Goal: Information Seeking & Learning: Find specific page/section

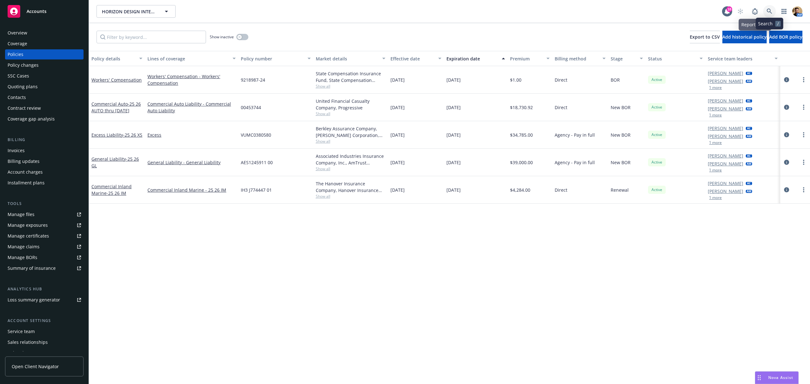
click at [768, 7] on link at bounding box center [770, 11] width 13 height 13
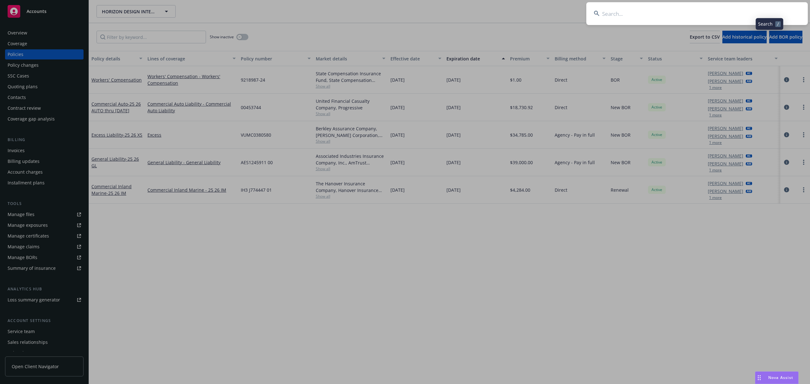
click at [746, 11] on input at bounding box center [698, 13] width 222 height 23
type input "mates"
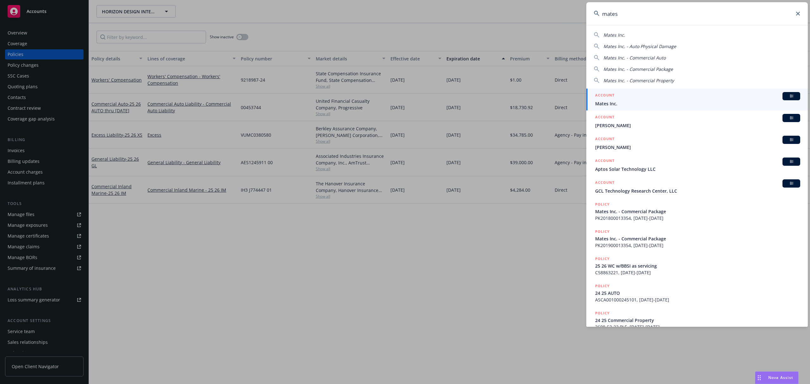
click at [607, 100] on span "Mates Inc." at bounding box center [697, 103] width 205 height 7
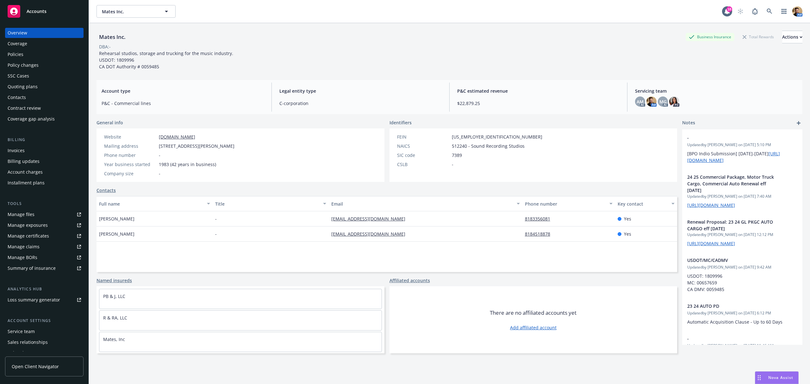
click at [32, 89] on div "Quoting plans" at bounding box center [23, 87] width 30 height 10
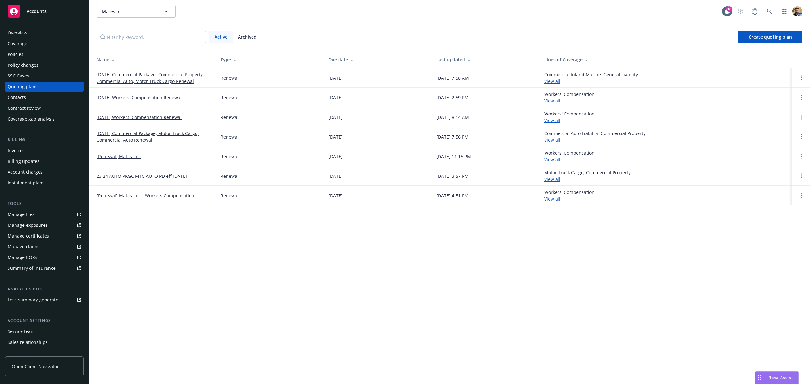
click at [183, 74] on link "[DATE] Commercial Package, Commercial Property, Commercial Auto, Motor Truck Ca…" at bounding box center [154, 77] width 114 height 13
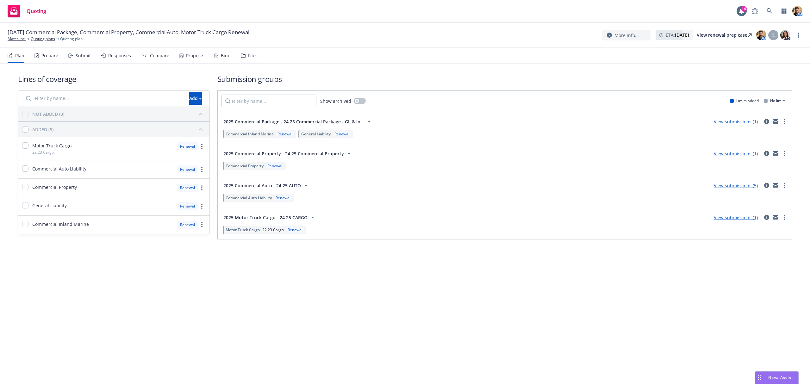
click at [84, 57] on div "Submit" at bounding box center [83, 55] width 15 height 5
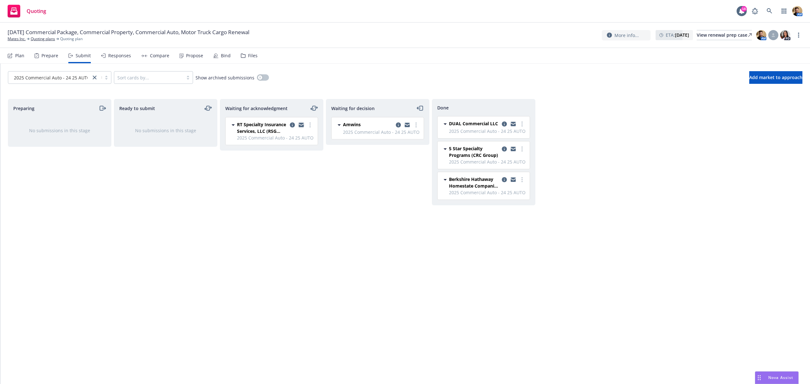
click at [300, 124] on icon "copy logging email" at bounding box center [301, 124] width 5 height 2
click at [42, 39] on link "Quoting plans" at bounding box center [43, 39] width 24 height 6
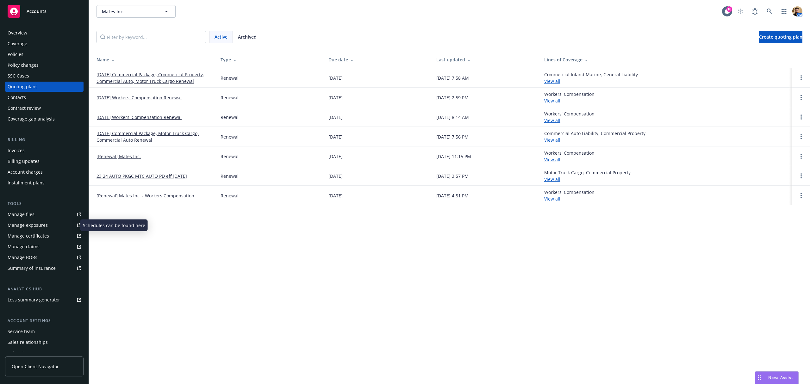
click at [23, 226] on div "Manage exposures" at bounding box center [28, 225] width 40 height 10
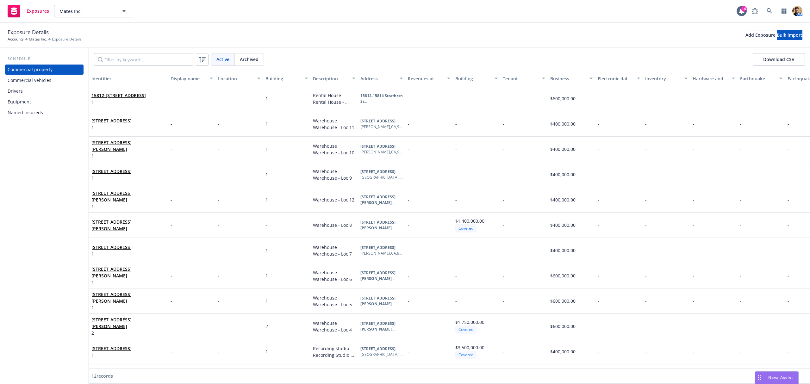
click at [27, 91] on div "Drivers" at bounding box center [44, 91] width 73 height 10
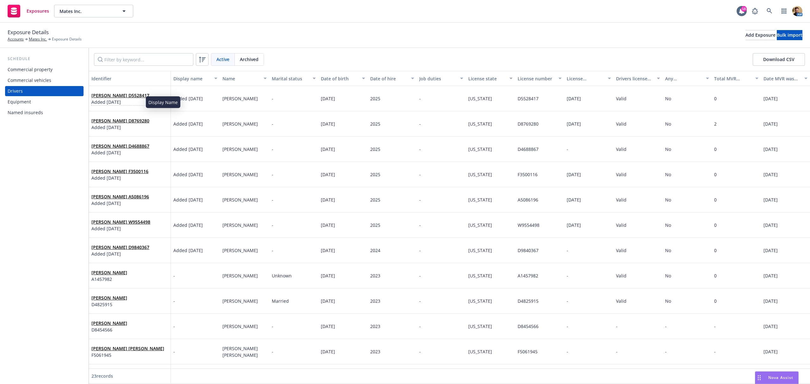
click at [115, 100] on span "Added 07/24/2025" at bounding box center [120, 102] width 58 height 7
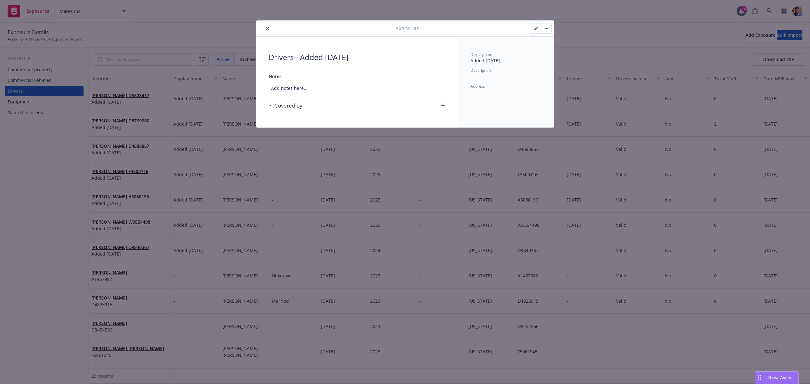
click at [537, 29] on icon "button" at bounding box center [536, 29] width 4 height 4
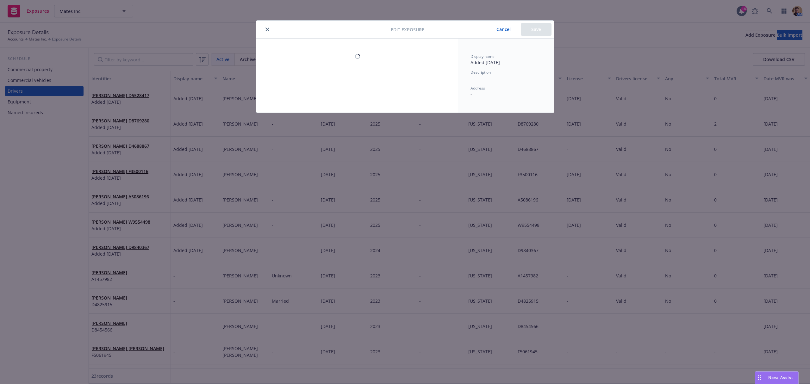
select select "CA"
select select "VALID"
select select "NO"
select select "ZERO"
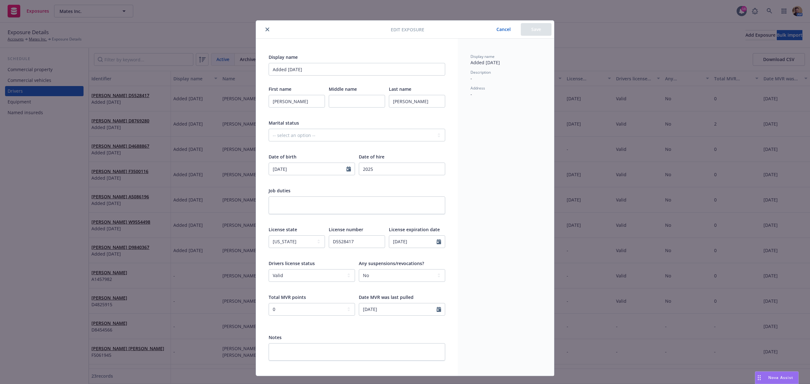
click at [266, 32] on button "close" at bounding box center [268, 30] width 8 height 8
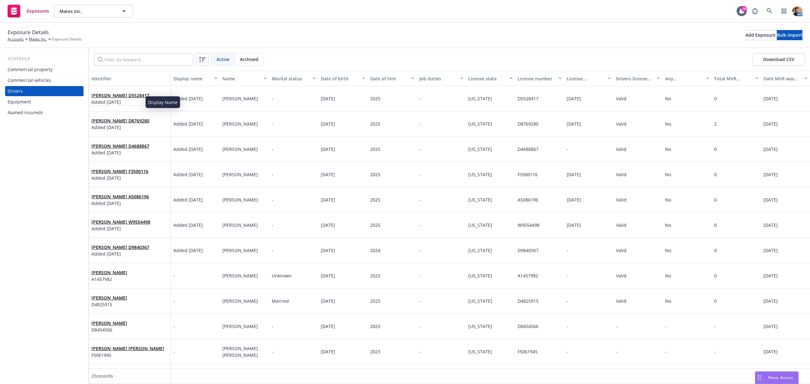
click at [109, 102] on span "Added 07/24/2025" at bounding box center [120, 102] width 58 height 7
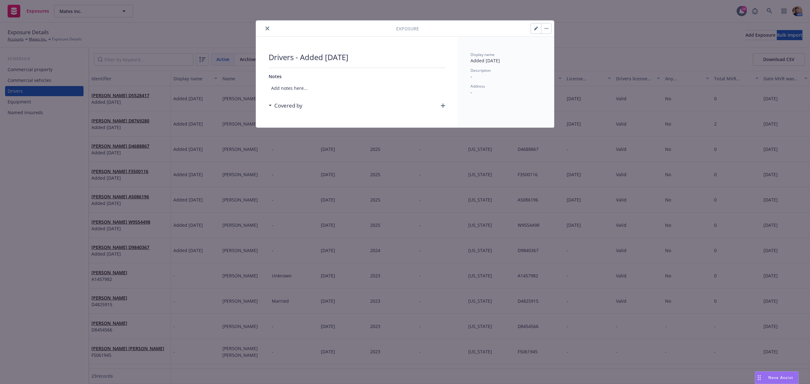
click at [266, 27] on icon "close" at bounding box center [268, 29] width 4 height 4
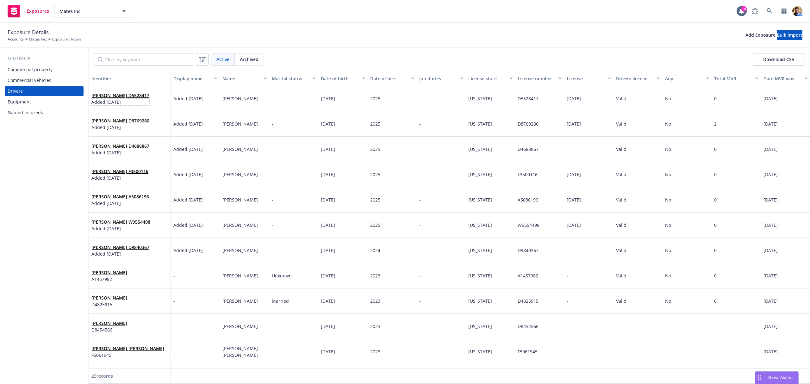
click at [119, 99] on span "Added 07/24/2025" at bounding box center [120, 102] width 58 height 7
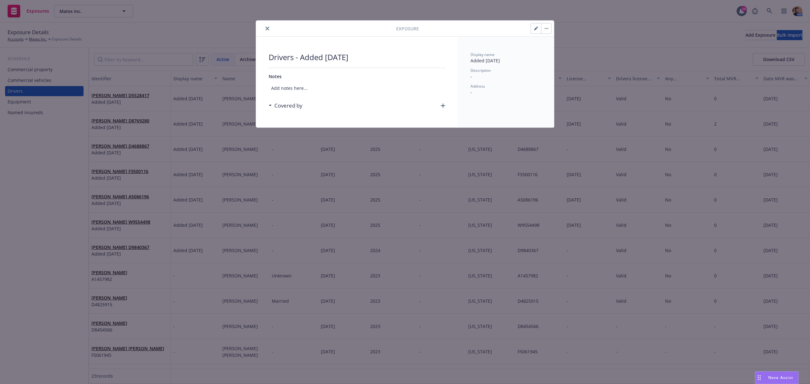
click at [537, 31] on button "button" at bounding box center [536, 28] width 10 height 10
select select "CA"
select select "VALID"
select select "NO"
select select "ZERO"
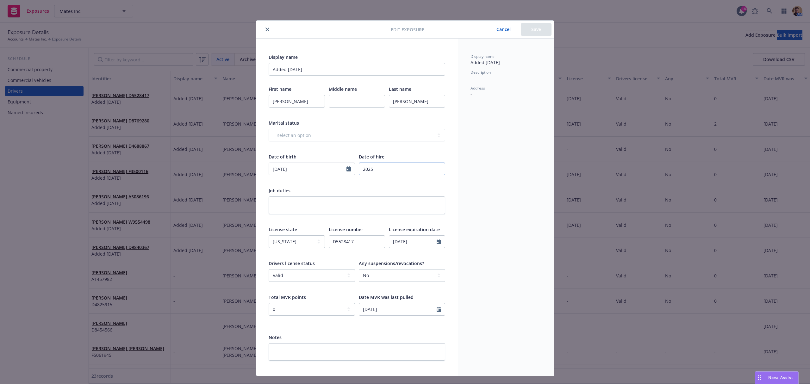
click at [381, 168] on input "2025" at bounding box center [402, 169] width 86 height 13
click at [491, 135] on div "Display name Added 07/24/2025 Description - Address -" at bounding box center [506, 207] width 96 height 337
click at [501, 27] on button "Cancel" at bounding box center [504, 29] width 35 height 13
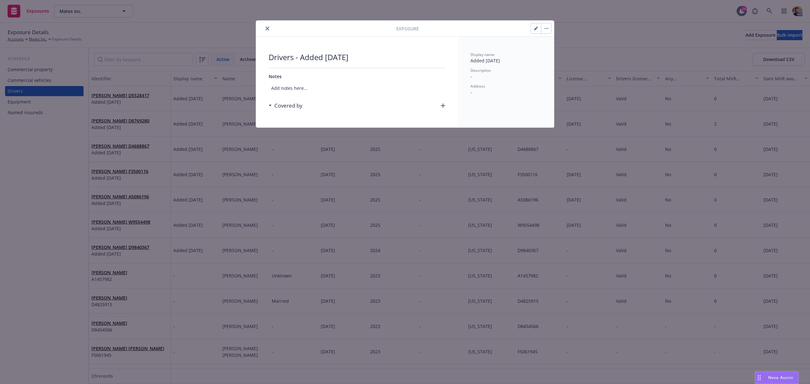
click at [267, 28] on icon "close" at bounding box center [268, 29] width 4 height 4
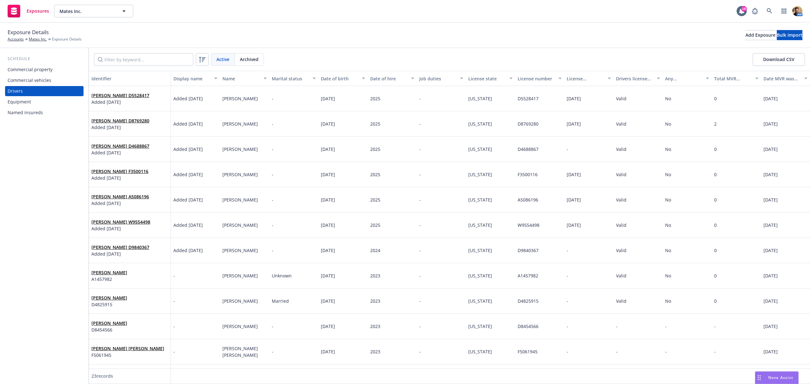
click at [775, 60] on button "Download CSV" at bounding box center [779, 59] width 52 height 13
click at [36, 41] on link "Mates Inc." at bounding box center [38, 39] width 18 height 6
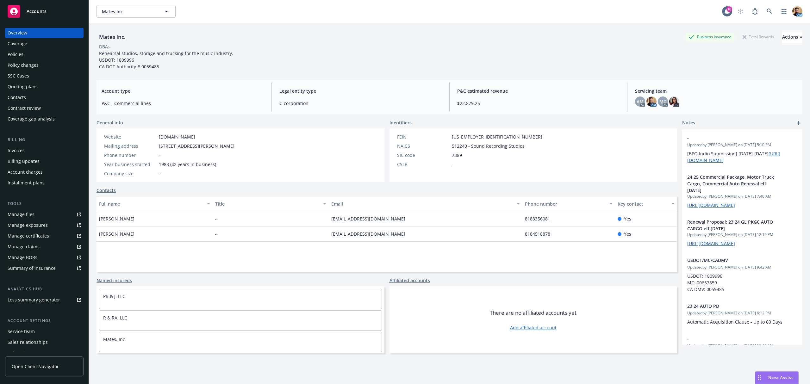
click at [23, 214] on div "Manage files" at bounding box center [21, 215] width 27 height 10
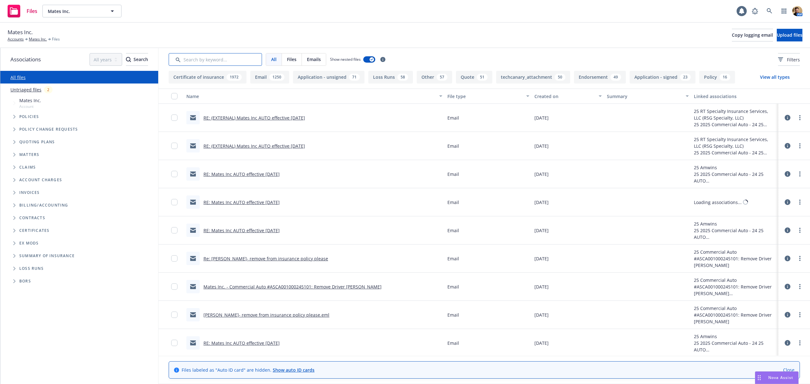
click at [199, 58] on input "Search by keyword..." at bounding box center [215, 59] width 93 height 13
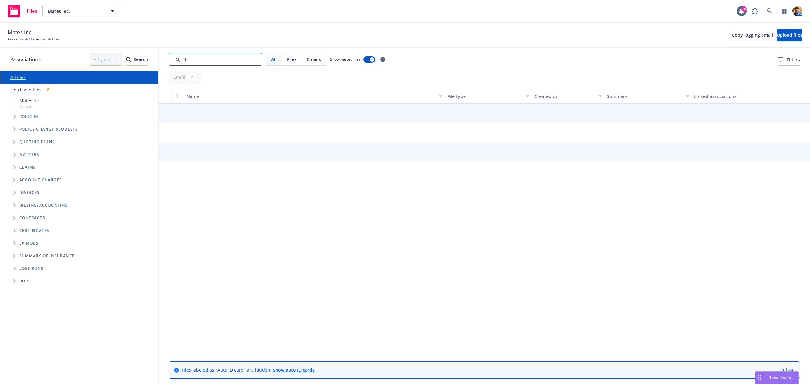
type input "d"
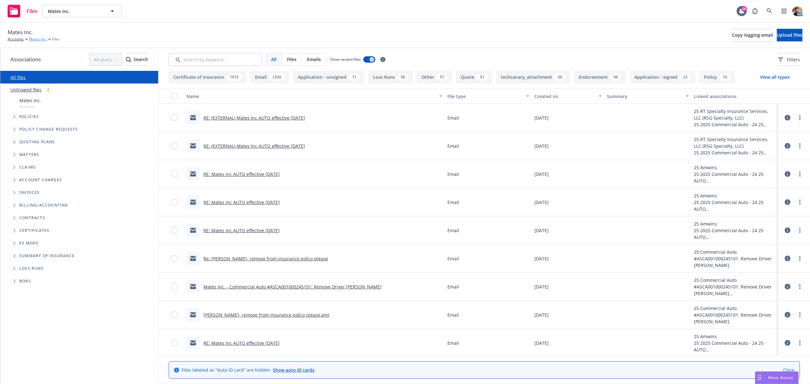
click at [41, 38] on link "Mates Inc." at bounding box center [38, 39] width 18 height 6
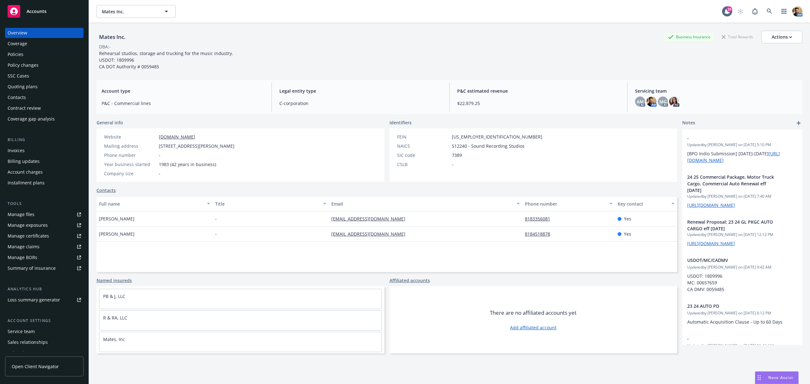
click at [36, 83] on div "Quoting plans" at bounding box center [23, 87] width 30 height 10
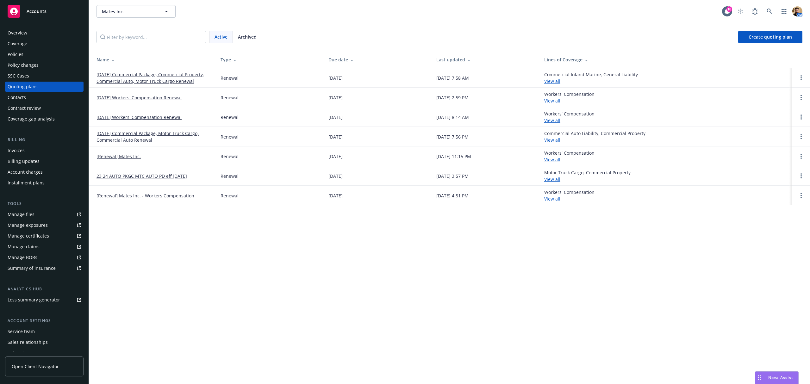
click at [127, 75] on link "[DATE] Commercial Package, Commercial Property, Commercial Auto, Motor Truck Ca…" at bounding box center [154, 77] width 114 height 13
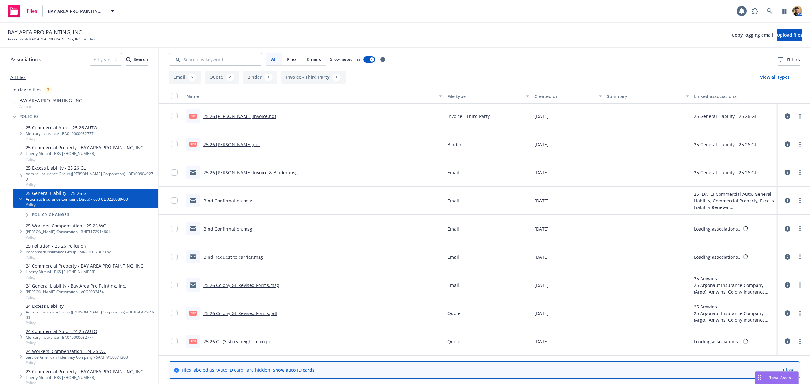
scroll to position [3, 0]
click at [246, 313] on link "25 26 Colony GL Revised Forms.pdf" at bounding box center [241, 314] width 74 height 6
click at [63, 39] on link "BAY AREA PRO PAINTING, INC." at bounding box center [56, 39] width 54 height 6
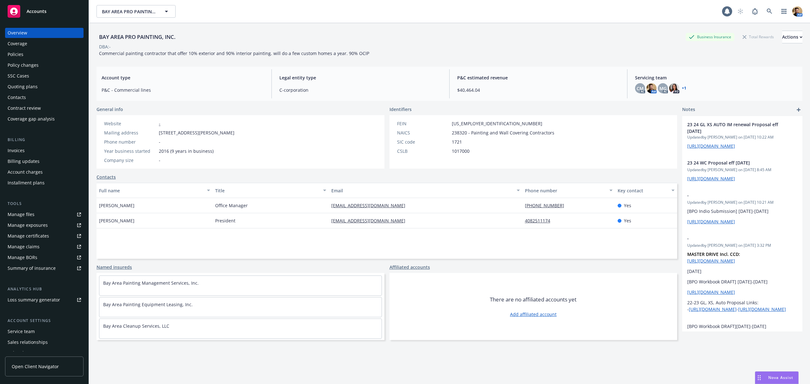
click at [24, 53] on div "Policies" at bounding box center [44, 54] width 73 height 10
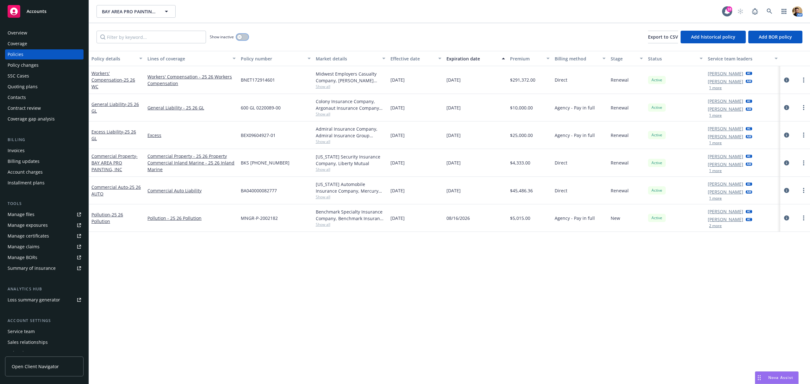
click at [243, 37] on button "button" at bounding box center [242, 37] width 12 height 6
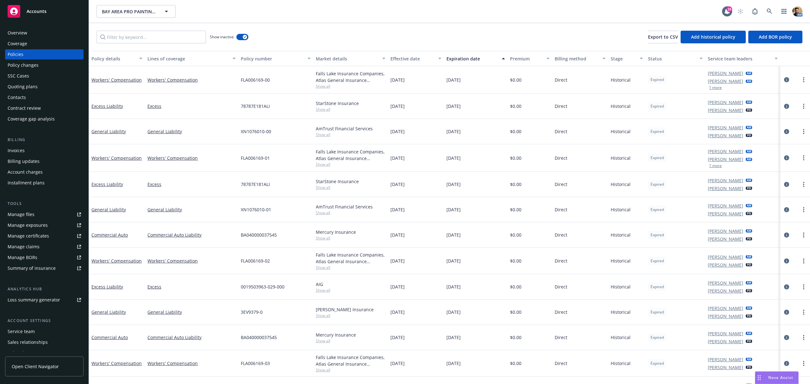
click at [167, 59] on div "Lines of coverage" at bounding box center [188, 58] width 81 height 7
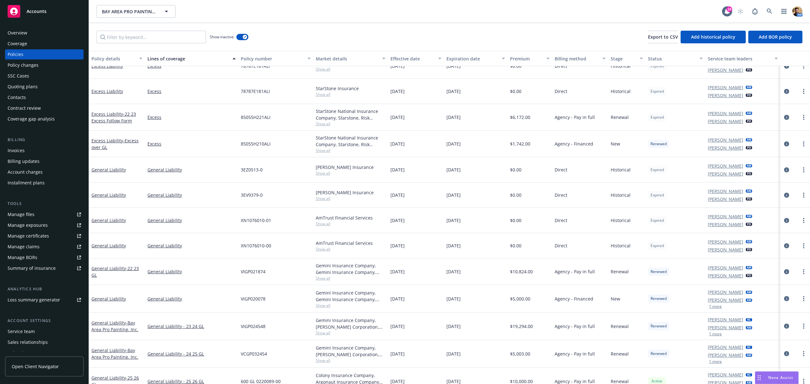
scroll to position [507, 0]
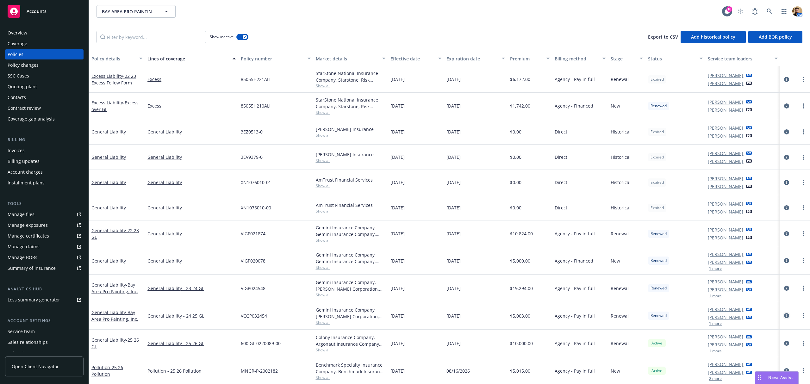
click at [784, 317] on icon "circleInformation" at bounding box center [786, 315] width 5 height 5
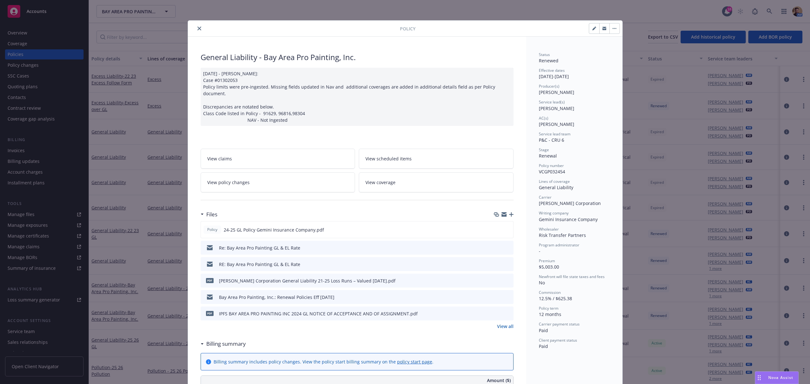
click at [269, 180] on link "View policy changes" at bounding box center [278, 183] width 155 height 20
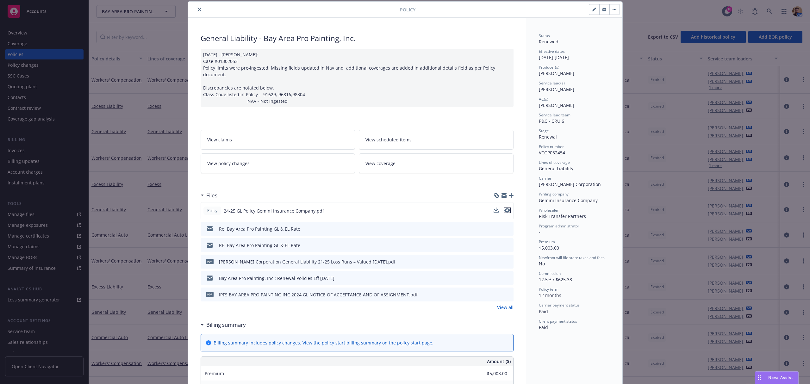
click at [505, 208] on icon "preview file" at bounding box center [508, 210] width 6 height 4
click at [198, 9] on icon "close" at bounding box center [200, 10] width 4 height 4
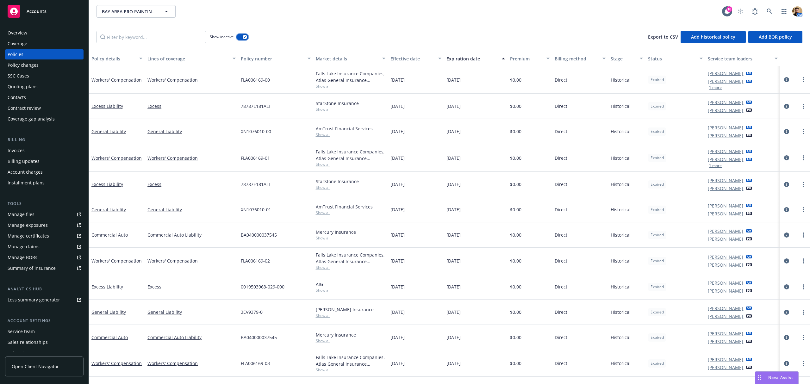
click at [242, 37] on button "button" at bounding box center [242, 37] width 12 height 6
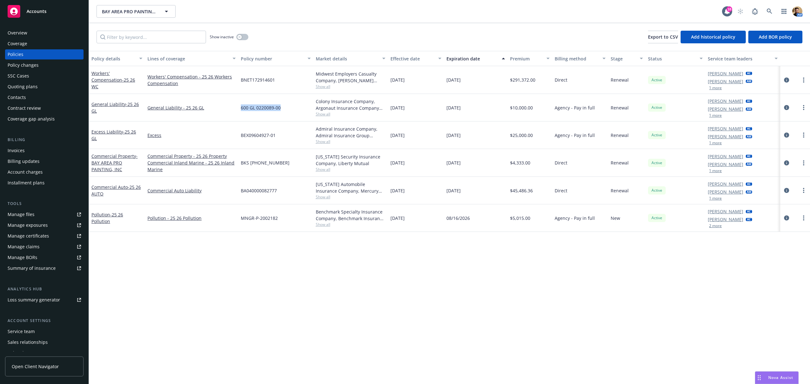
drag, startPoint x: 284, startPoint y: 107, endPoint x: 241, endPoint y: 103, distance: 42.6
click at [241, 103] on div "600 GL 0220089-00" at bounding box center [275, 108] width 75 height 28
copy span "600 GL 0220089-00"
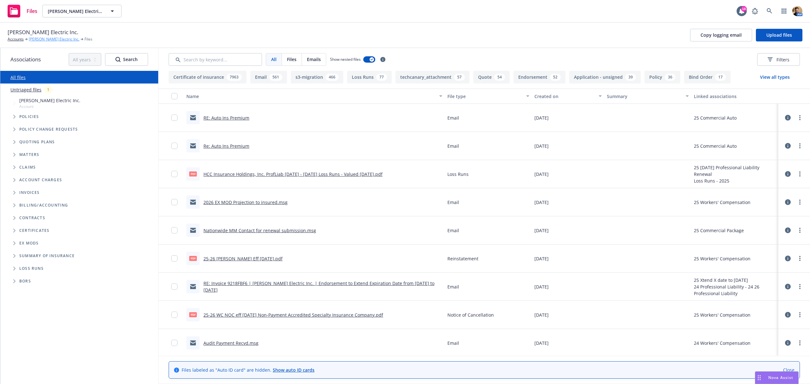
click at [39, 39] on link "[PERSON_NAME] Electric Inc." at bounding box center [54, 39] width 51 height 6
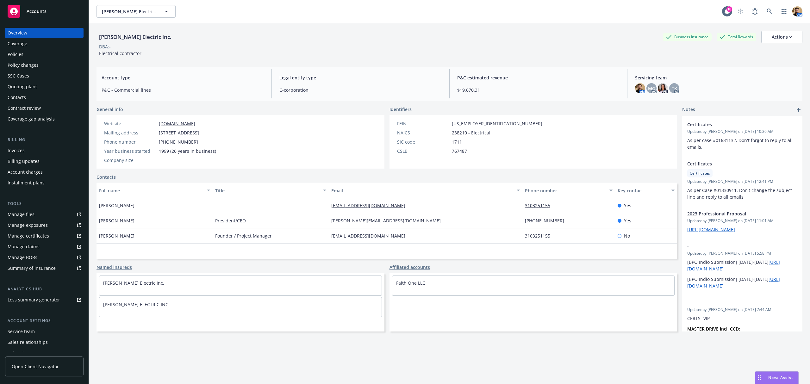
click at [13, 55] on div "Policies" at bounding box center [16, 54] width 16 height 10
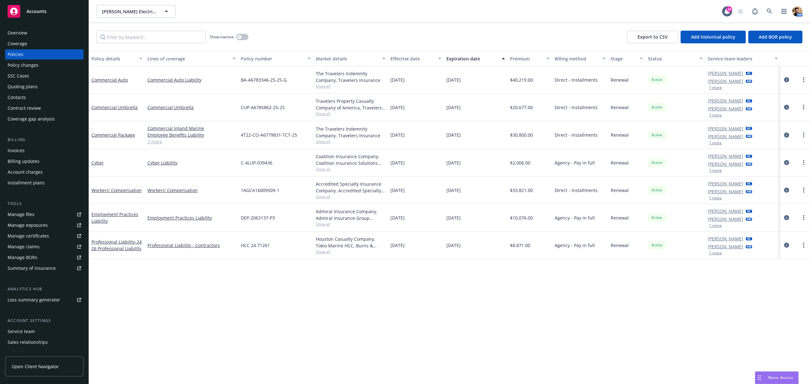
click at [37, 214] on link "Manage files" at bounding box center [44, 215] width 79 height 10
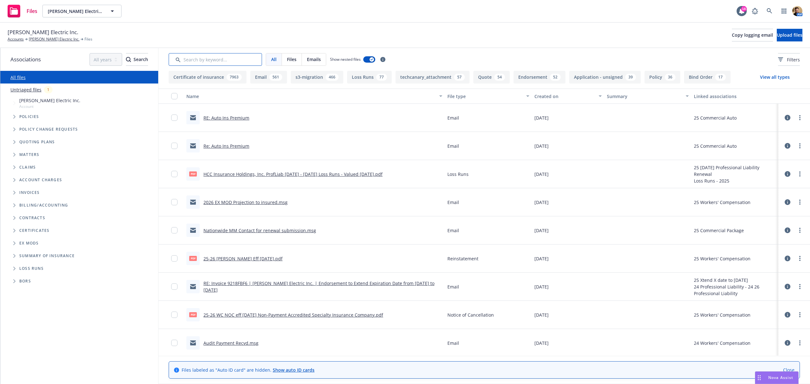
click at [211, 59] on input "Search by keyword..." at bounding box center [215, 59] width 93 height 13
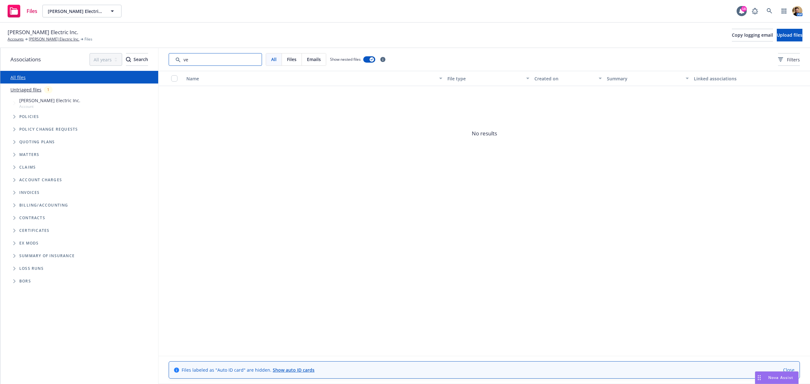
type input "v"
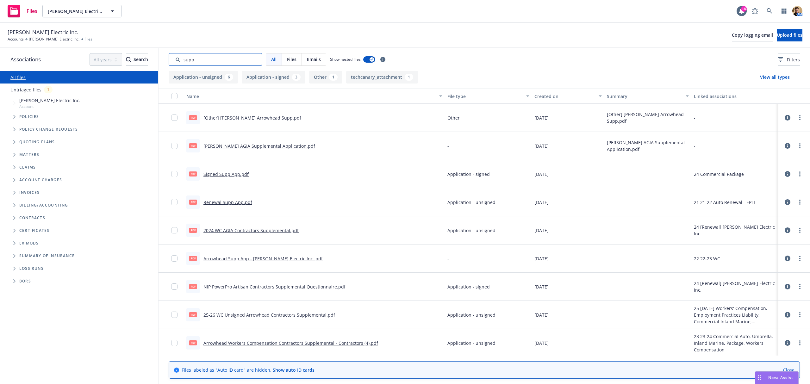
type input "supp"
click at [220, 287] on link "NIP PowerPro Artisan Contractors Supplemental Questionnaire.pdf" at bounding box center [275, 287] width 142 height 6
click at [45, 38] on link "[PERSON_NAME] Electric Inc." at bounding box center [54, 39] width 51 height 6
